Goal: Task Accomplishment & Management: Use online tool/utility

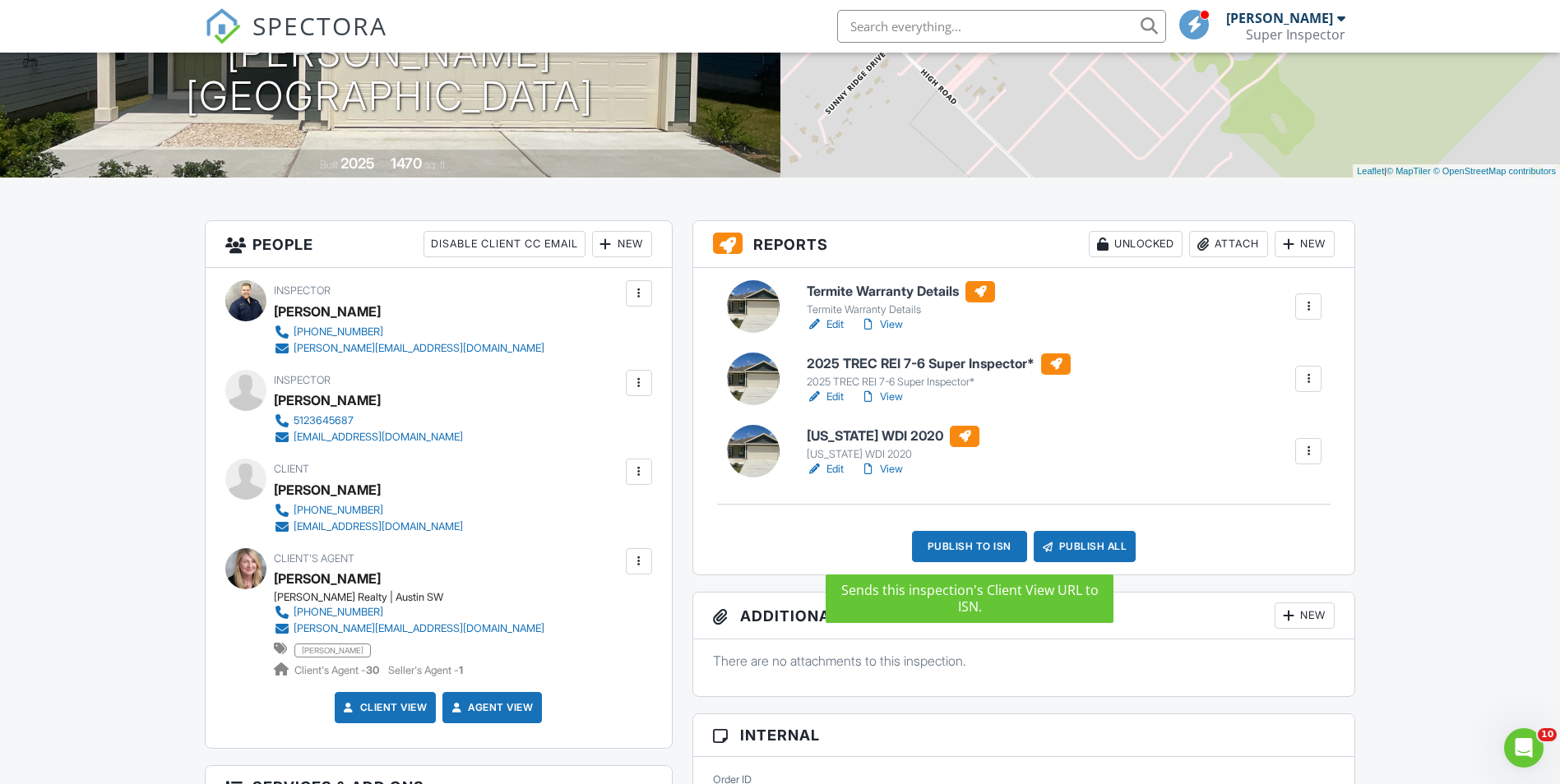
click at [946, 547] on div "Publish to ISN" at bounding box center [969, 546] width 116 height 31
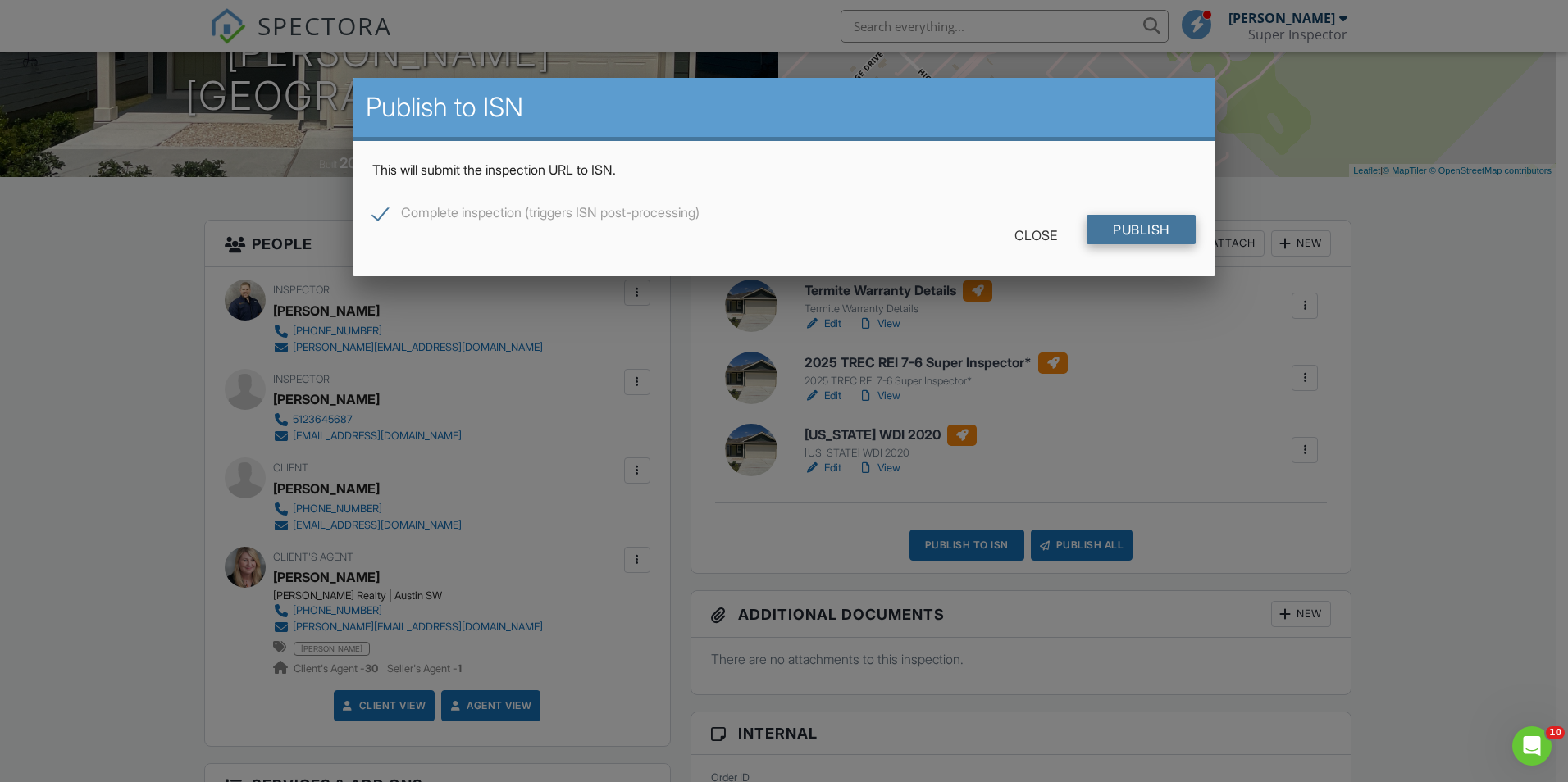
click at [1117, 229] on input "Publish" at bounding box center [1141, 229] width 109 height 29
